Goal: Task Accomplishment & Management: Manage account settings

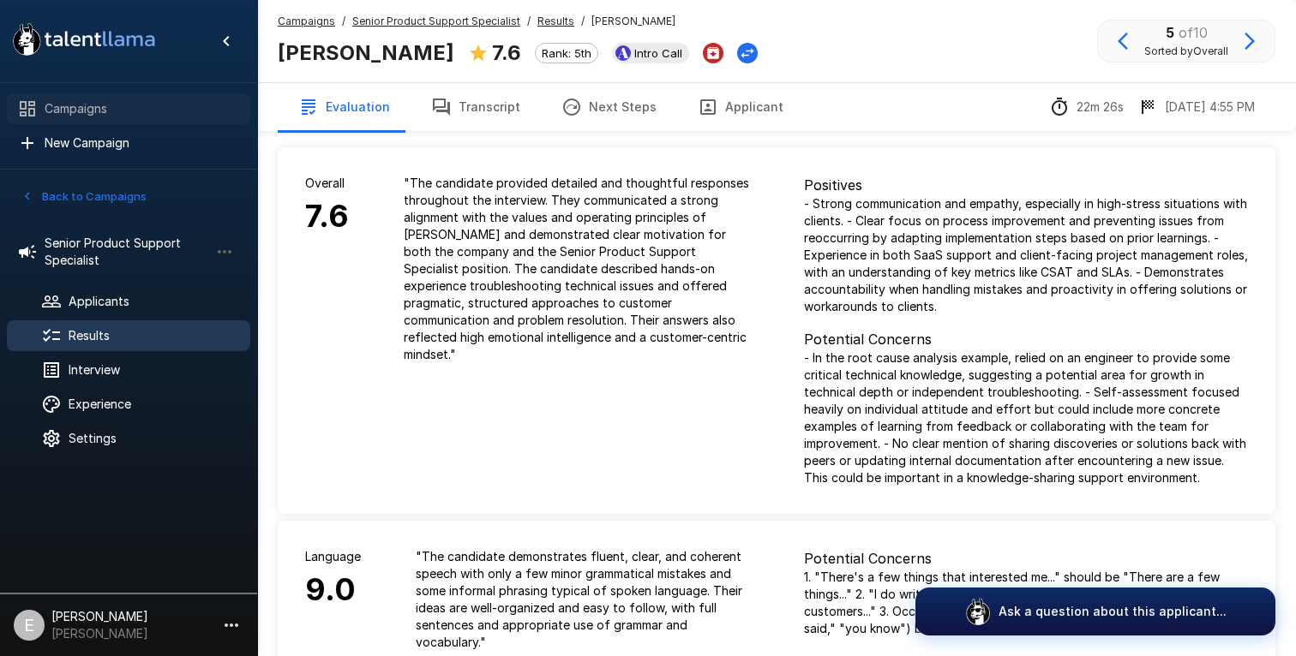
click at [82, 115] on span "Campaigns" at bounding box center [141, 108] width 192 height 17
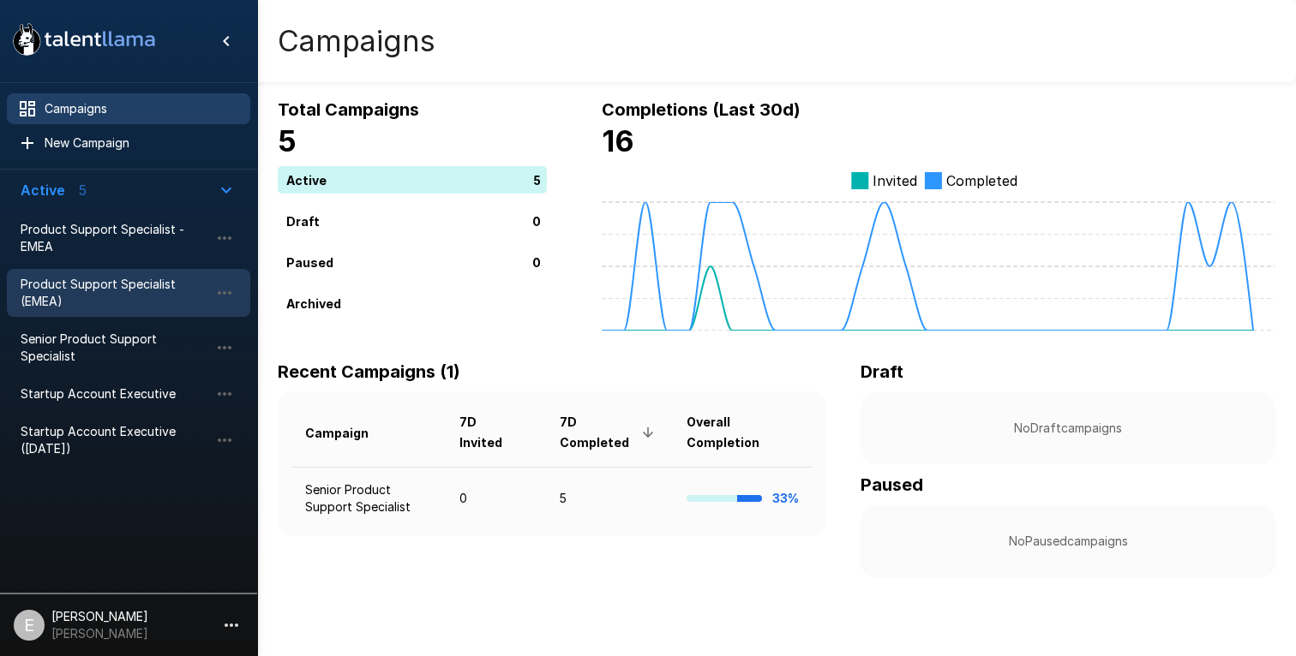
click at [99, 304] on span "Product Support Specialist (EMEA)" at bounding box center [115, 293] width 188 height 34
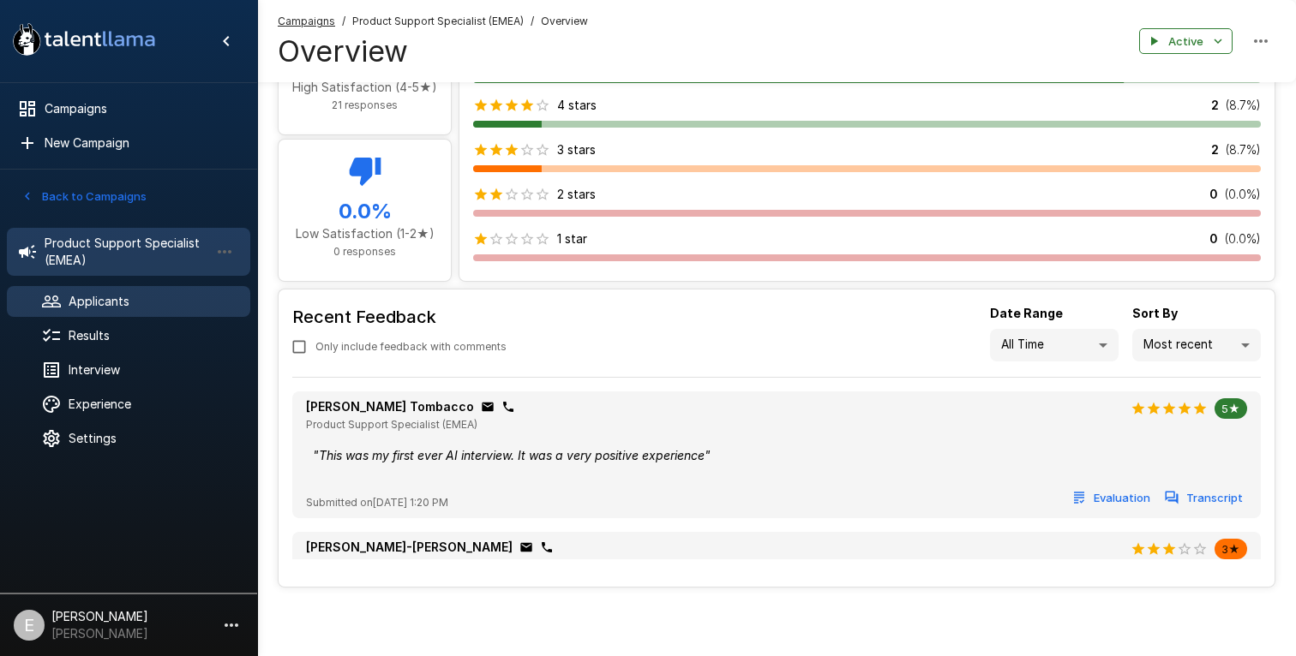
scroll to position [877, 0]
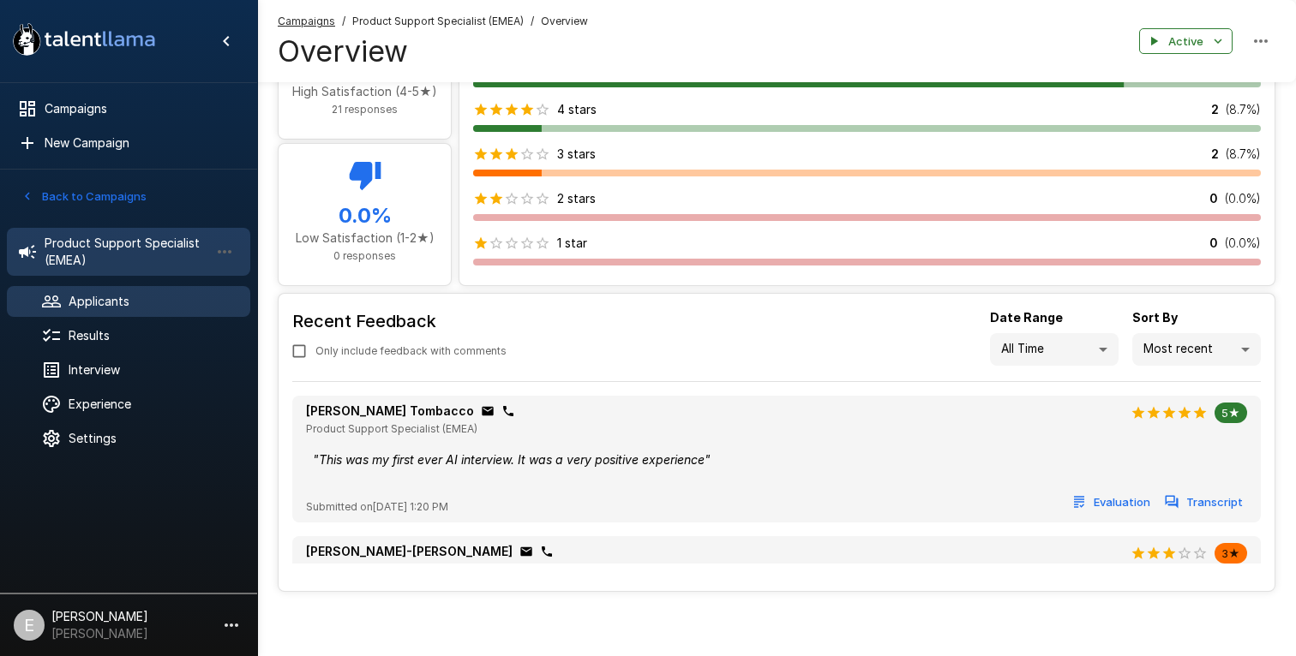
click at [90, 300] on span "Applicants" at bounding box center [153, 301] width 168 height 17
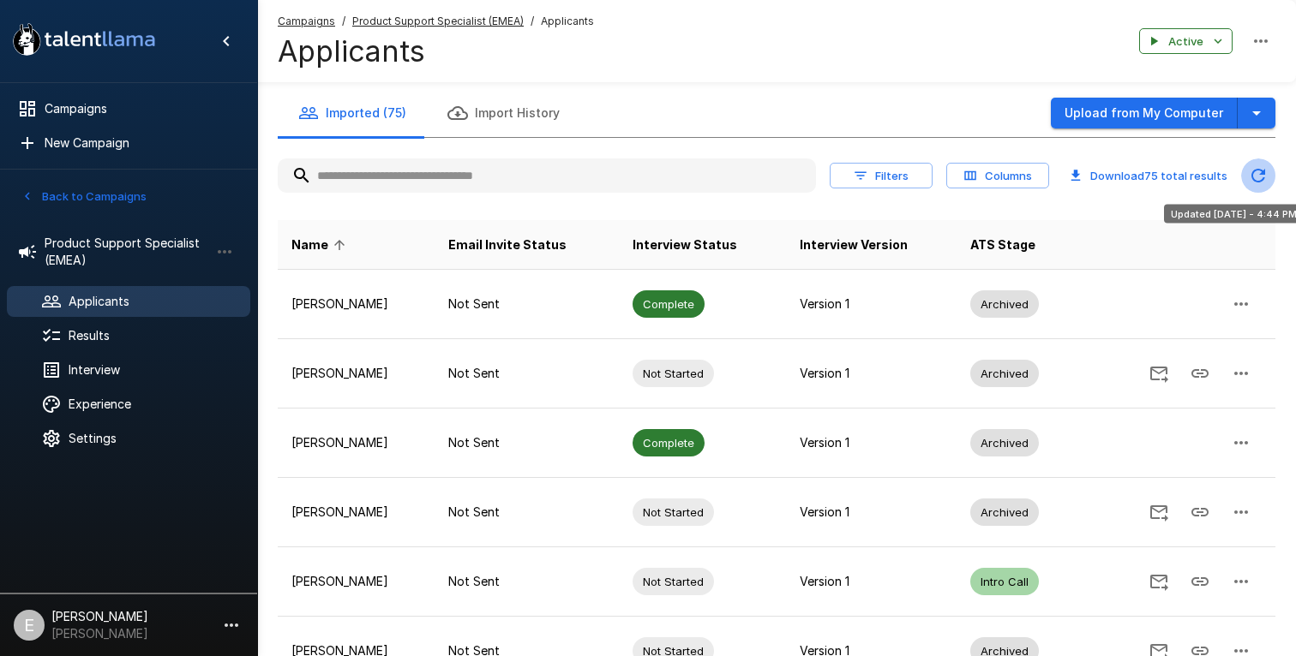
click at [1254, 176] on icon "Updated Today - 4:44 PM" at bounding box center [1258, 175] width 21 height 21
click at [464, 168] on input "text" at bounding box center [547, 175] width 538 height 31
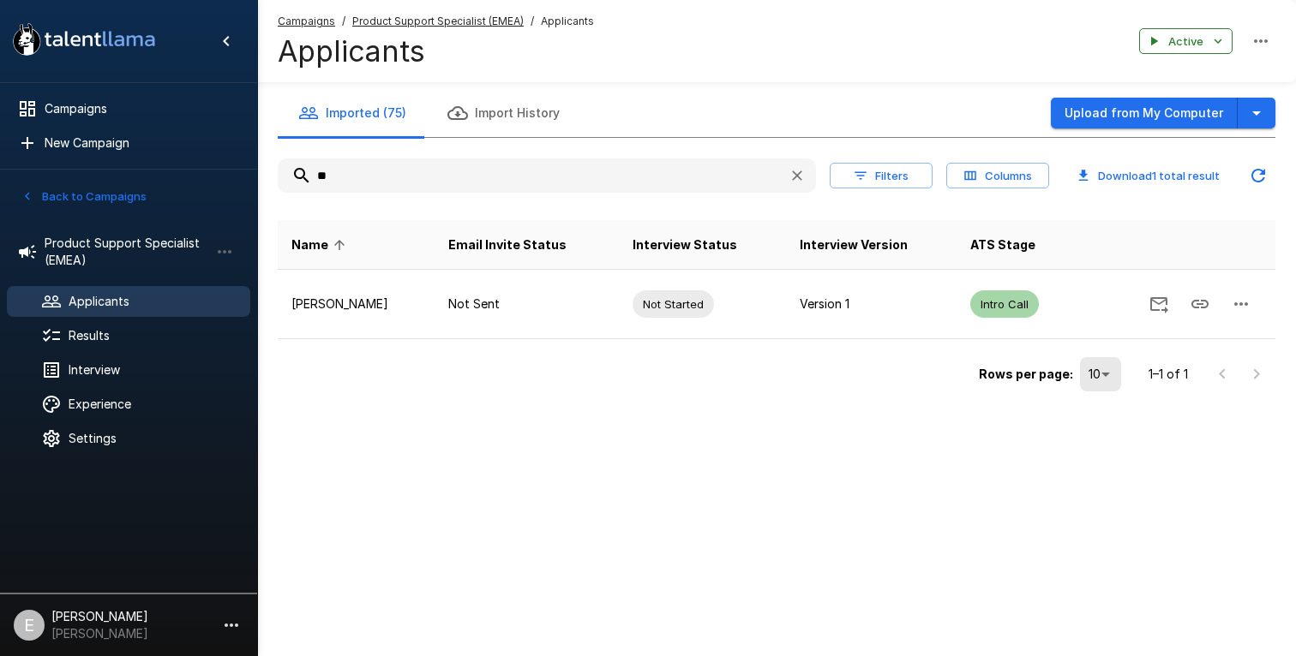
type input "*"
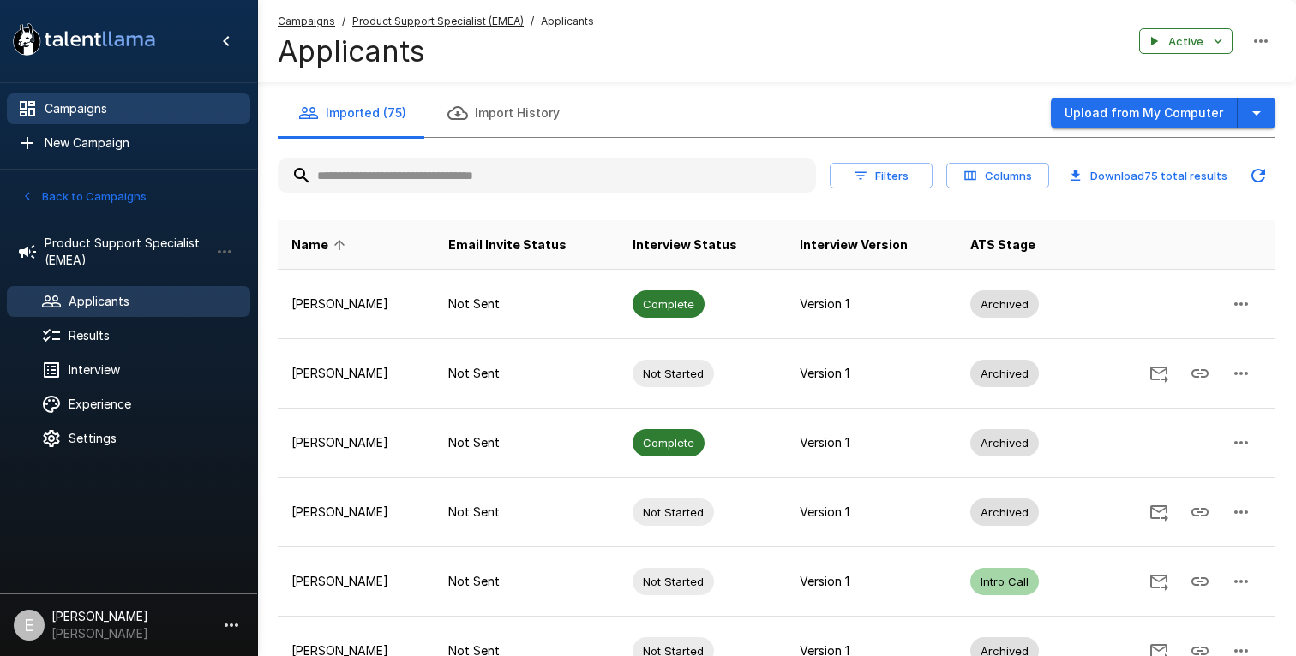
click at [91, 108] on span "Campaigns" at bounding box center [141, 108] width 192 height 17
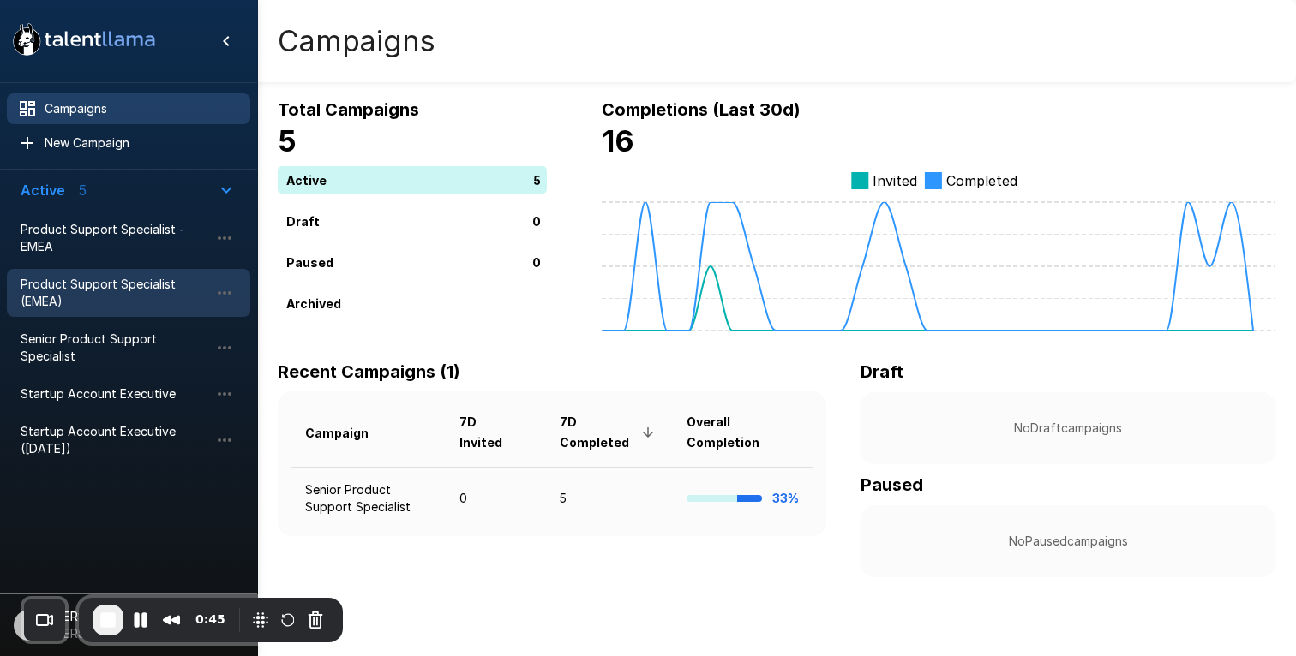
click at [100, 288] on span "Product Support Specialist (EMEA)" at bounding box center [115, 293] width 188 height 34
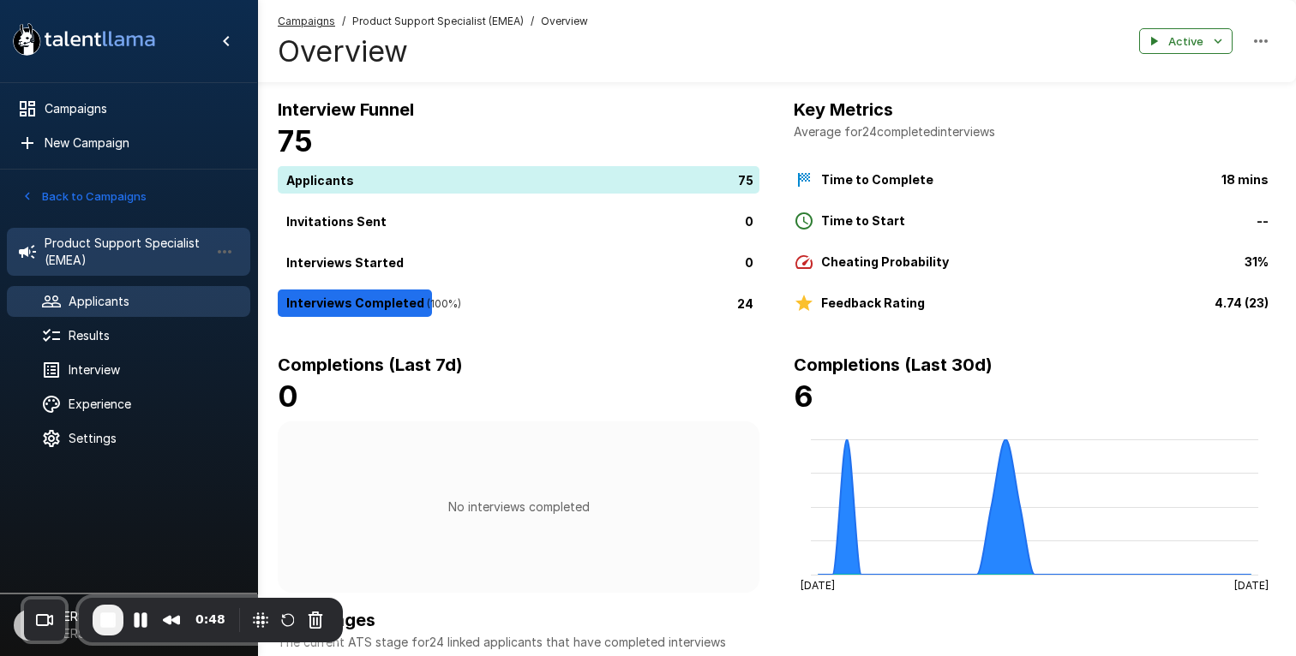
click at [128, 306] on span "Applicants" at bounding box center [153, 301] width 168 height 17
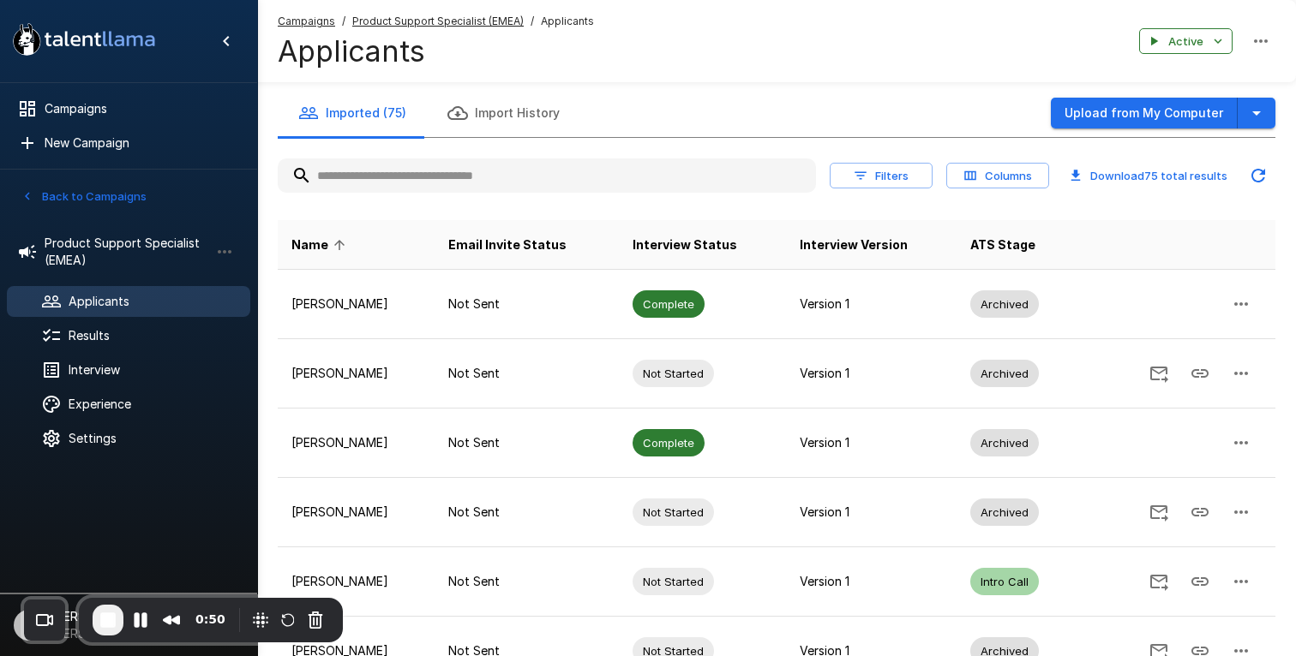
click at [385, 177] on input "text" at bounding box center [547, 175] width 538 height 31
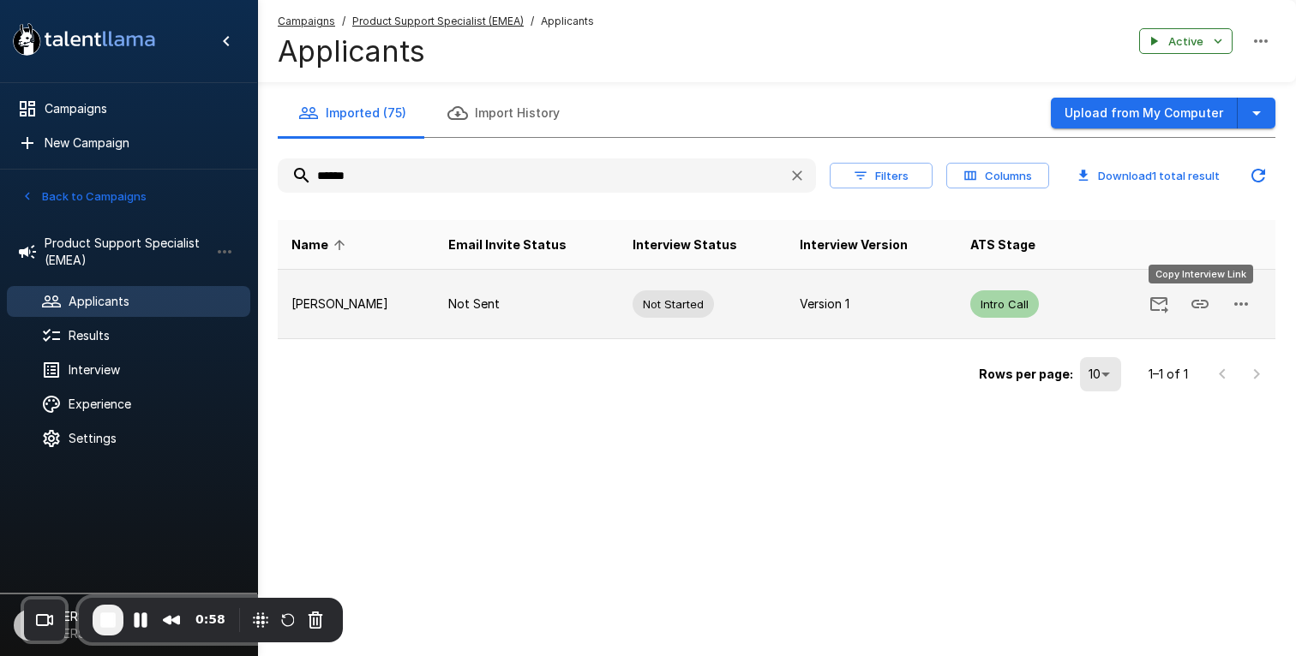
type input "******"
click at [1197, 300] on icon "Copy Interview Link" at bounding box center [1199, 304] width 17 height 9
